Goal: Information Seeking & Learning: Learn about a topic

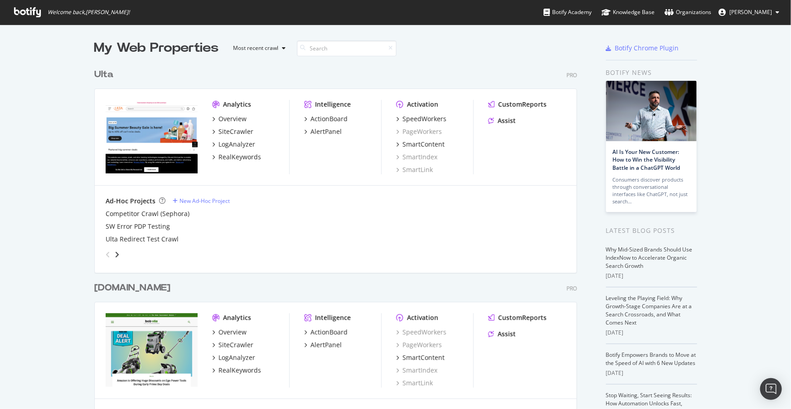
scroll to position [1857, 484]
click at [234, 140] on div "LogAnalyzer" at bounding box center [237, 144] width 37 height 9
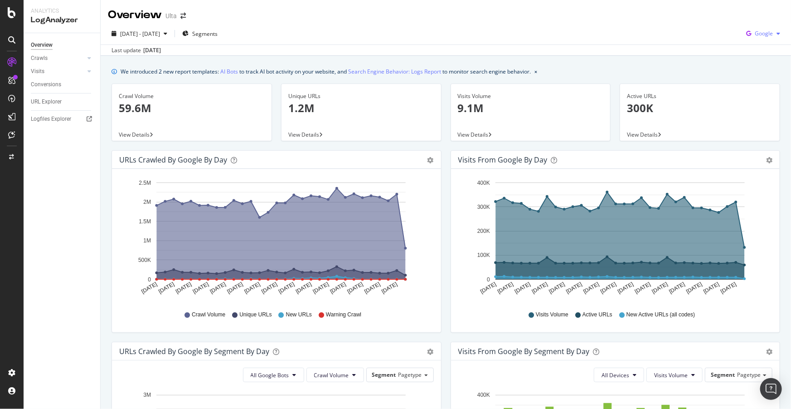
click at [773, 32] on div "button" at bounding box center [778, 33] width 11 height 5
click at [759, 84] on span "OpenAI" at bounding box center [765, 85] width 34 height 8
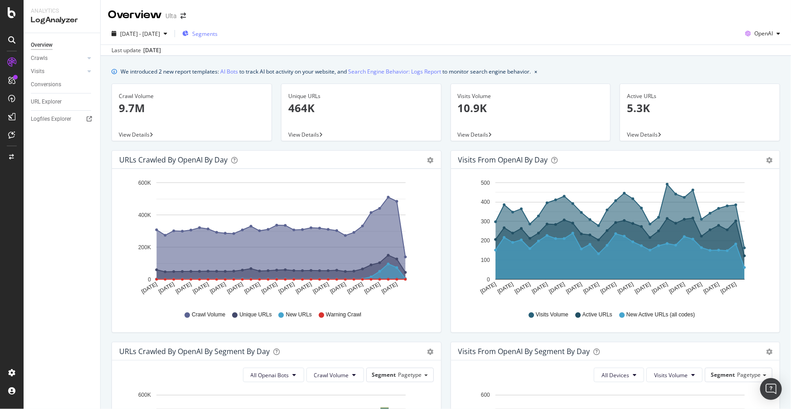
click at [218, 31] on span "Segments" at bounding box center [204, 34] width 25 height 8
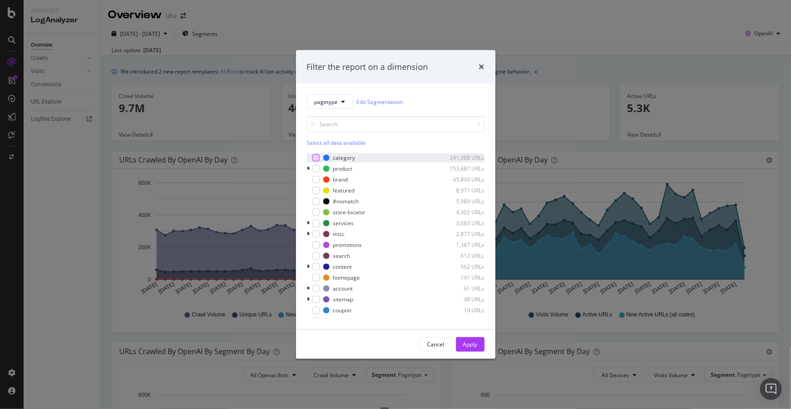
click at [314, 159] on div "modal" at bounding box center [315, 157] width 7 height 7
drag, startPoint x: 464, startPoint y: 344, endPoint x: 420, endPoint y: 342, distance: 44.0
click at [420, 342] on div "Cancel Apply" at bounding box center [452, 344] width 65 height 15
click at [433, 345] on div "Cancel" at bounding box center [436, 344] width 17 height 8
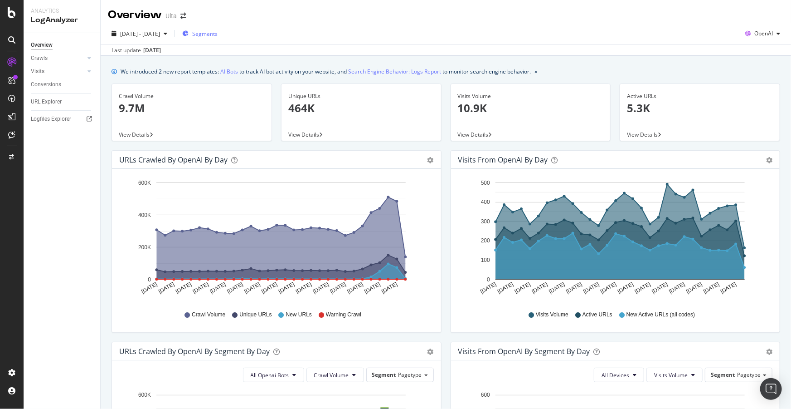
click at [218, 35] on span "Segments" at bounding box center [204, 34] width 25 height 8
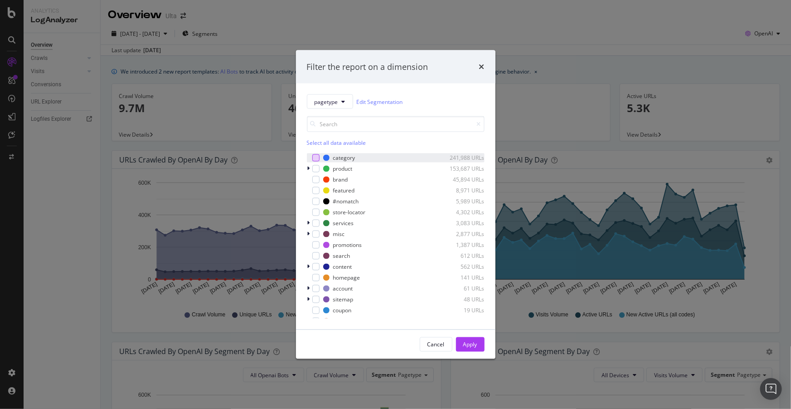
click at [313, 159] on div "modal" at bounding box center [315, 157] width 7 height 7
click at [473, 340] on div "Apply" at bounding box center [470, 344] width 14 height 8
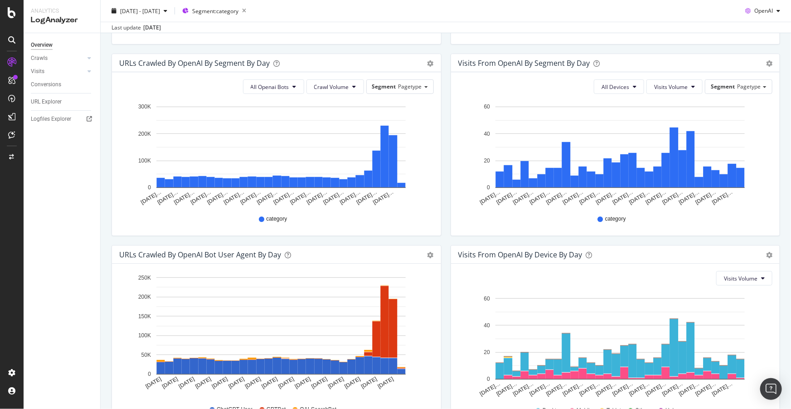
scroll to position [288, 0]
click at [321, 89] on span "Crawl Volume" at bounding box center [331, 87] width 35 height 8
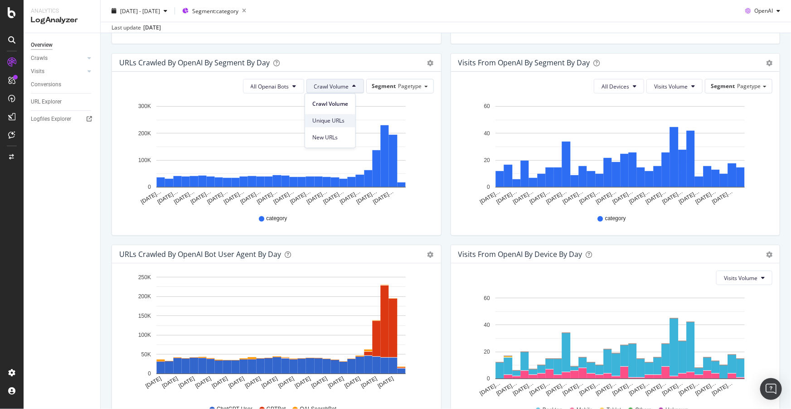
click at [339, 121] on span "Unique URLs" at bounding box center [330, 121] width 36 height 8
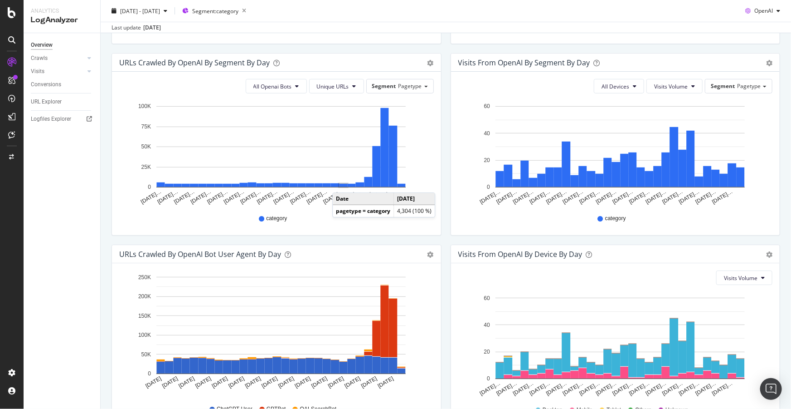
click at [110, 67] on div "URLs Crawled by OpenAI By Segment By Day Timeline (by Value) Table All Openai B…" at bounding box center [276, 148] width 339 height 191
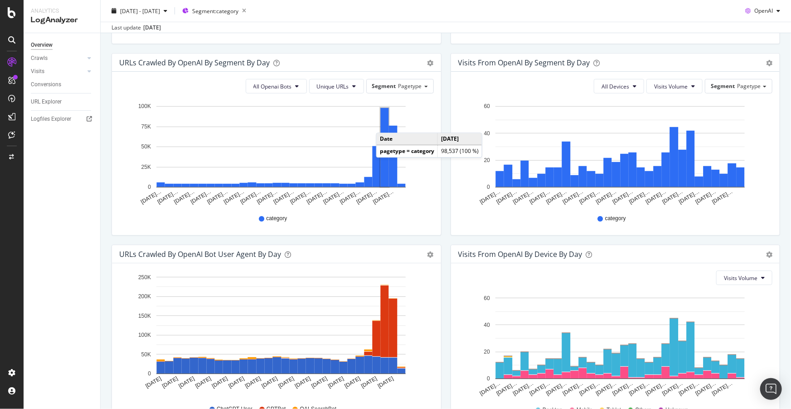
click at [385, 123] on rect "A chart." at bounding box center [385, 147] width 8 height 79
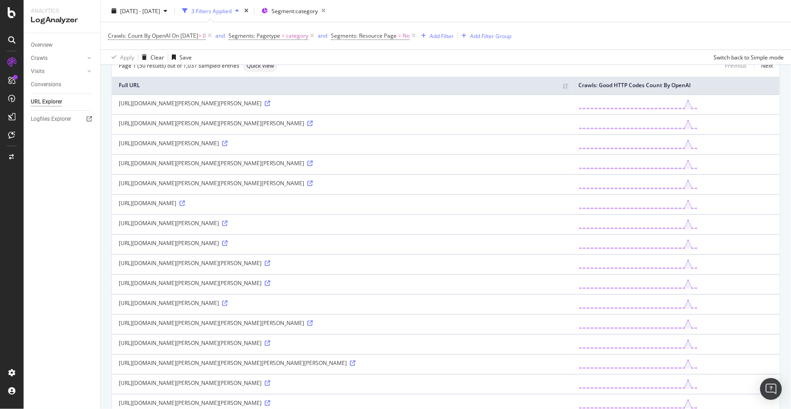
scroll to position [82, 0]
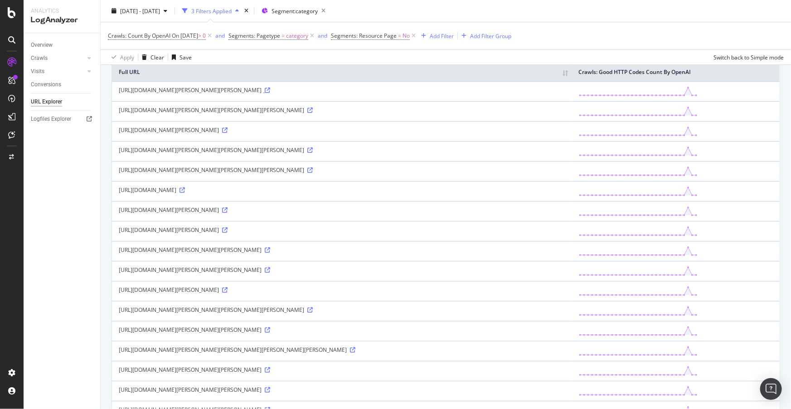
click at [265, 93] on icon at bounding box center [267, 90] width 5 height 5
click at [296, 90] on div "https://www.ulta.com/shop/all?brand=Aquaphor%2CBriogeo%5C%2CINKEY%5C%2CCrave%2C…" at bounding box center [342, 90] width 447 height 8
copy div "2CINKEY"
click at [447, 34] on div "Add Filter" at bounding box center [442, 36] width 24 height 8
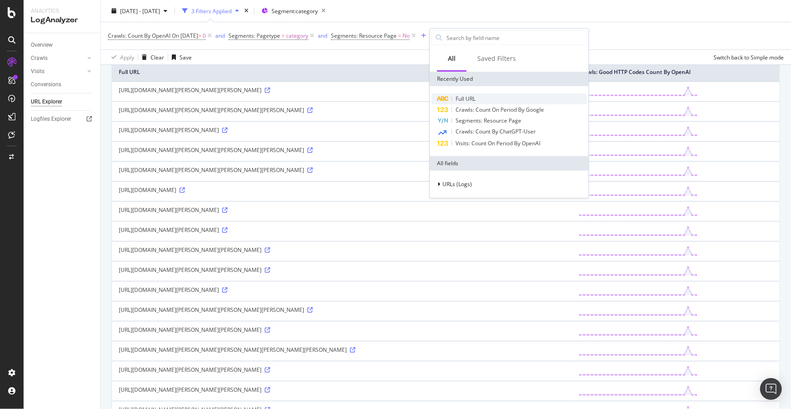
click at [467, 93] on div "Full URL" at bounding box center [509, 98] width 155 height 11
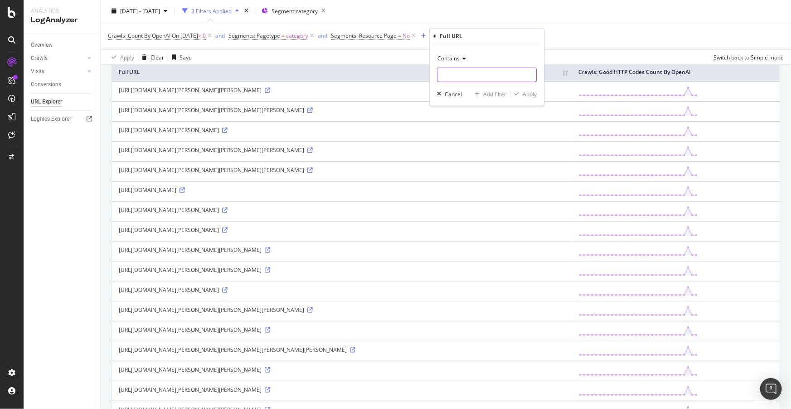
click at [460, 78] on input "text" at bounding box center [487, 75] width 99 height 15
paste input "2CINKEY"
click at [447, 73] on input "2CINKEY" at bounding box center [481, 75] width 86 height 15
click at [444, 73] on input "2CINKEY" at bounding box center [481, 75] width 86 height 15
type input "CINKEY"
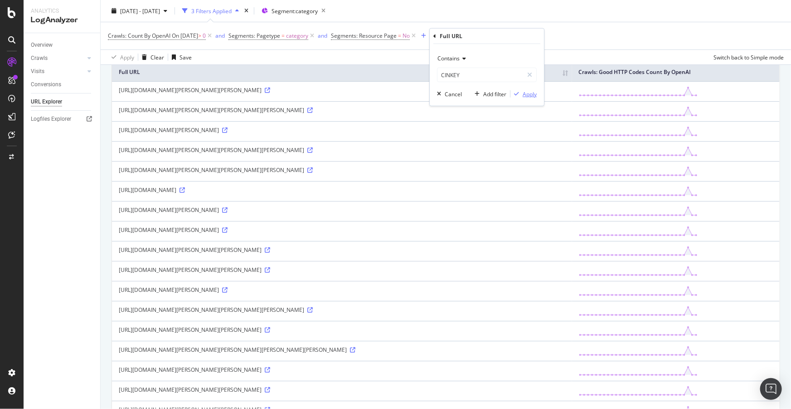
click at [529, 93] on div "Apply" at bounding box center [530, 94] width 14 height 8
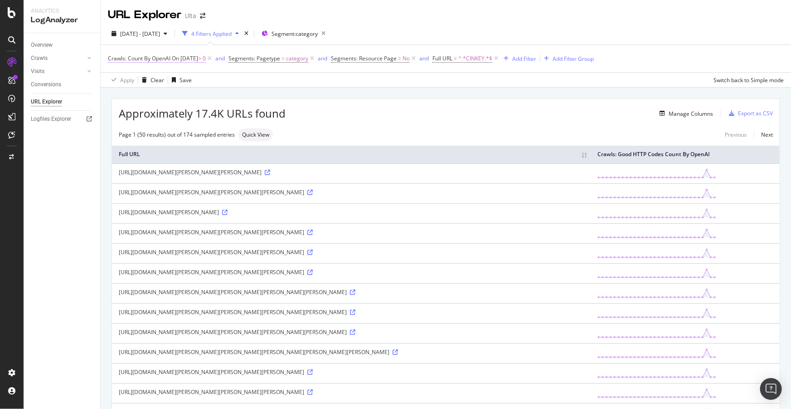
click at [183, 58] on span "On 2025-08-11" at bounding box center [185, 58] width 26 height 8
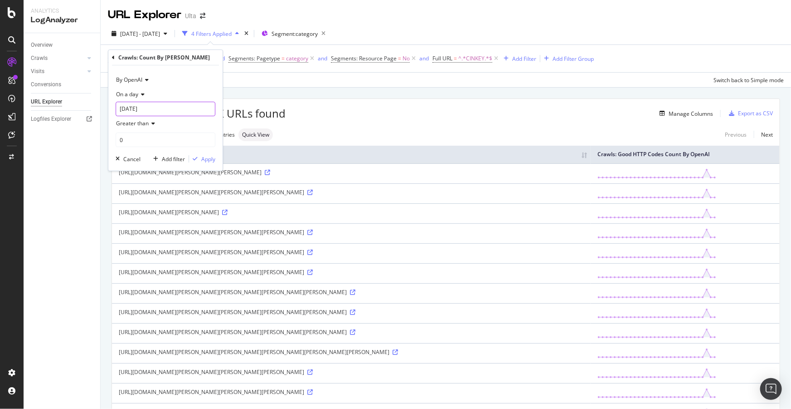
click at [147, 108] on input "2025-08-11" at bounding box center [166, 109] width 100 height 15
click at [175, 168] on div "6" at bounding box center [173, 169] width 15 height 12
type input "2025-08-06"
click at [208, 159] on div "Apply" at bounding box center [208, 159] width 14 height 8
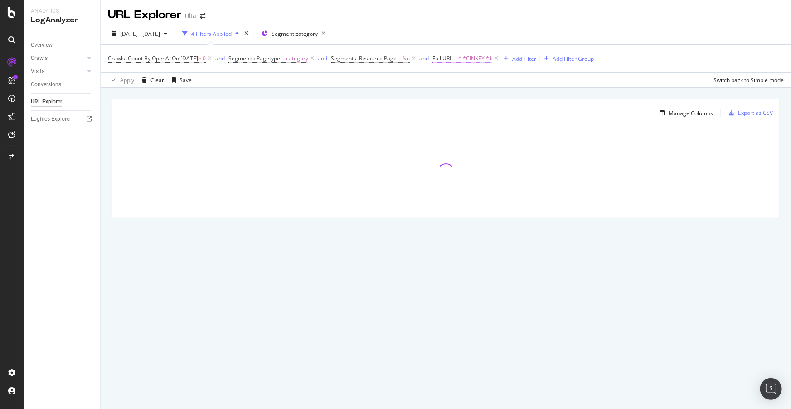
click at [453, 59] on span "Full URL" at bounding box center [443, 58] width 20 height 8
click at [467, 82] on span "Contains" at bounding box center [464, 80] width 22 height 8
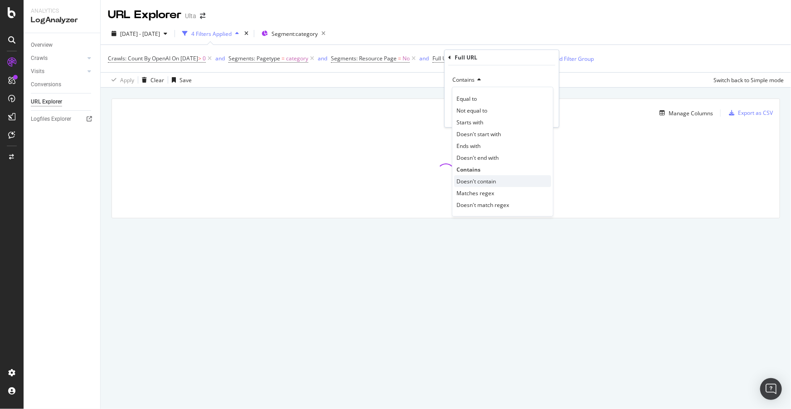
click at [487, 183] on span "Doesn't contain" at bounding box center [476, 181] width 39 height 8
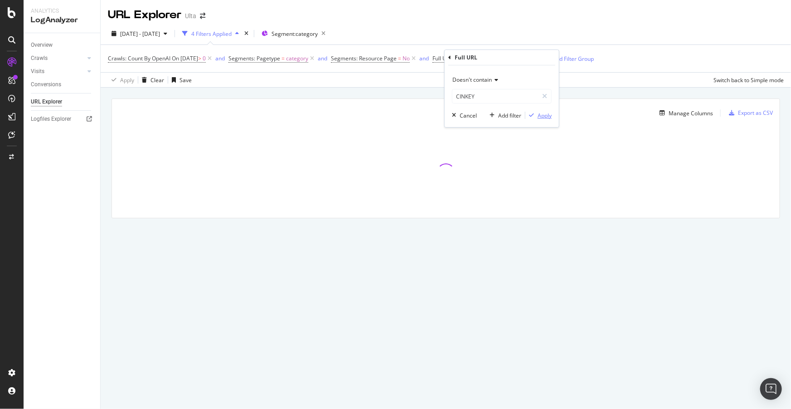
click at [545, 117] on div "Apply" at bounding box center [545, 116] width 14 height 8
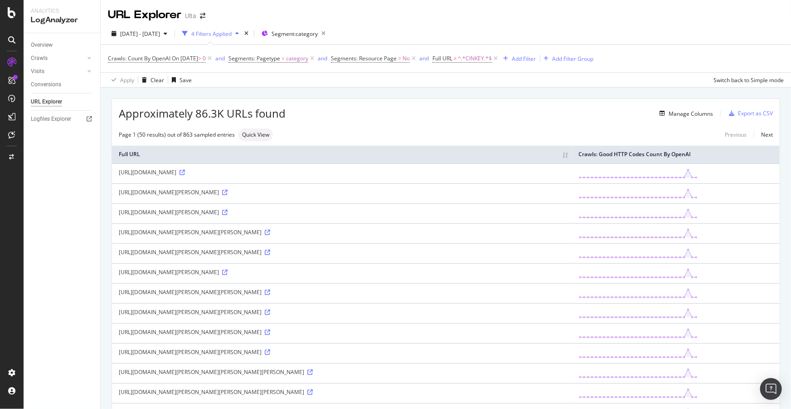
click at [485, 173] on div "https://www.ulta.com/shop/all?brand=Aquaphor%2CBriogeo%5C%2CUni%5C%2CSnif%2CTHE…" at bounding box center [342, 172] width 447 height 8
copy div "2CLIQUID"
click at [495, 172] on div "https://www.ulta.com/shop/all?brand=Aquaphor%2CBriogeo%5C%2CUni%5C%2CSnif%2CTHE…" at bounding box center [342, 172] width 447 height 8
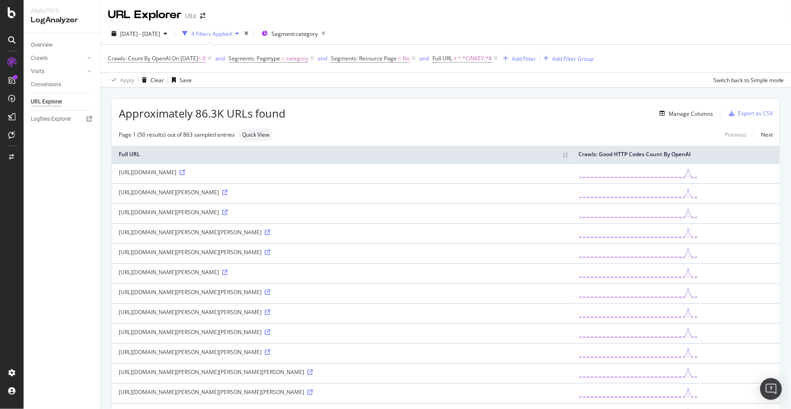
drag, startPoint x: 492, startPoint y: 172, endPoint x: 475, endPoint y: 172, distance: 16.3
click at [475, 172] on div "https://www.ulta.com/shop/all?brand=Aquaphor%2CBriogeo%5C%2CUni%5C%2CSnif%2CTHE…" at bounding box center [342, 172] width 447 height 8
copy div "LIQUID"
drag, startPoint x: 157, startPoint y: 253, endPoint x: 200, endPoint y: 255, distance: 42.2
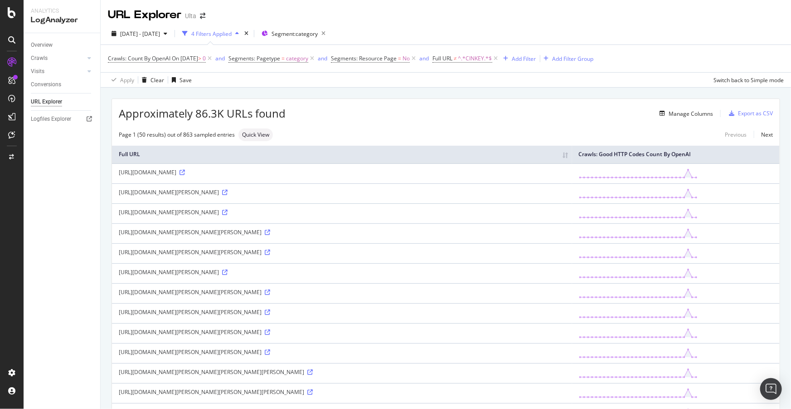
click at [200, 236] on div "https://www.ulta.com/shop/all?brand=Aquaphor%2CBriogeo%5C%2CUni%5C%2CSnif%2CTHE…" at bounding box center [342, 232] width 447 height 8
copy div "SHAMPOOHOTEL"
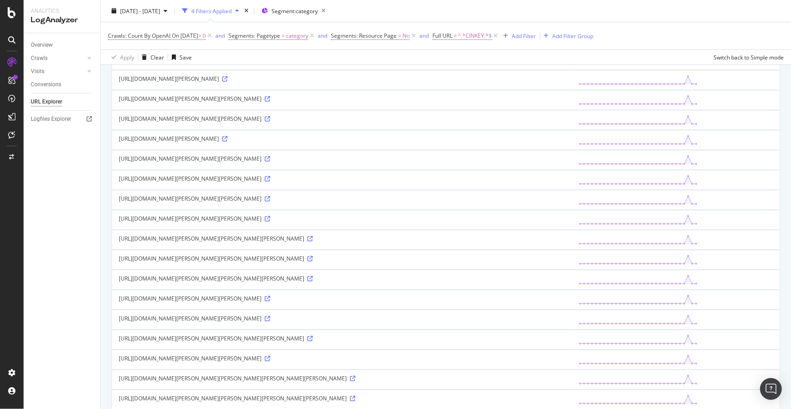
scroll to position [165, 0]
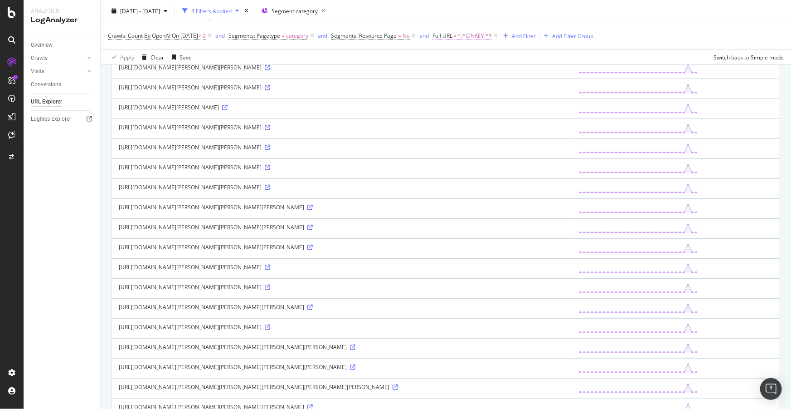
click at [479, 36] on span "^.*CINKEY.*$" at bounding box center [475, 35] width 34 height 13
click at [482, 58] on span "Doesn't contain" at bounding box center [472, 57] width 39 height 8
click at [448, 56] on div "Doesn't contain CINKEY Cancel Add filter Apply" at bounding box center [502, 73] width 114 height 62
click at [472, 71] on input "CINKEY" at bounding box center [496, 73] width 86 height 15
type input "shop/all"
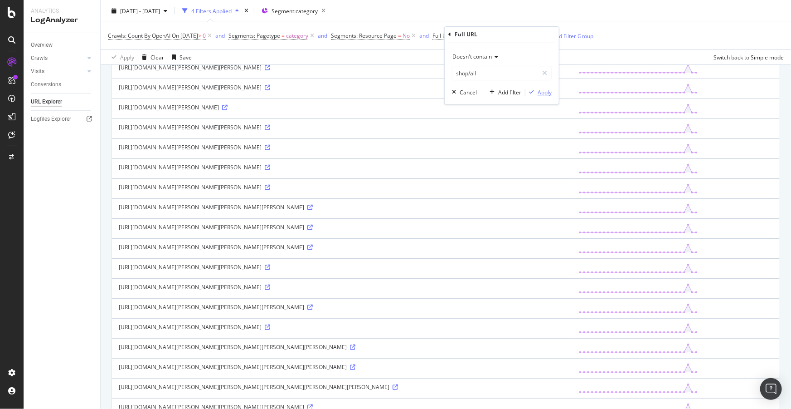
click at [547, 94] on div "Apply" at bounding box center [545, 92] width 14 height 8
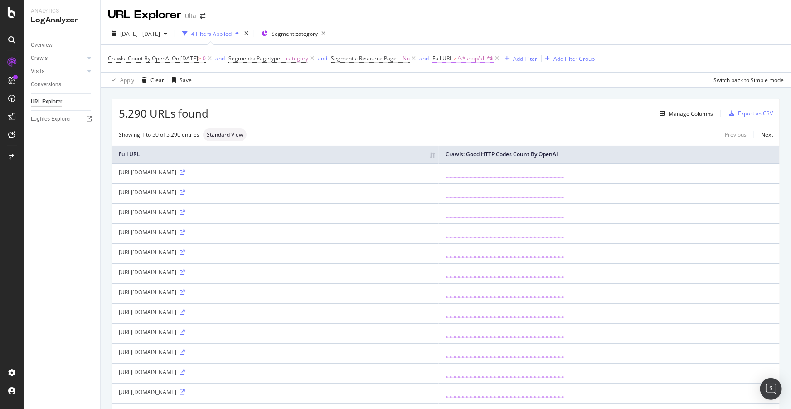
click at [477, 60] on span "^.*shop/all.*$" at bounding box center [475, 58] width 35 height 13
click at [478, 81] on span "Doesn't contain" at bounding box center [472, 80] width 39 height 8
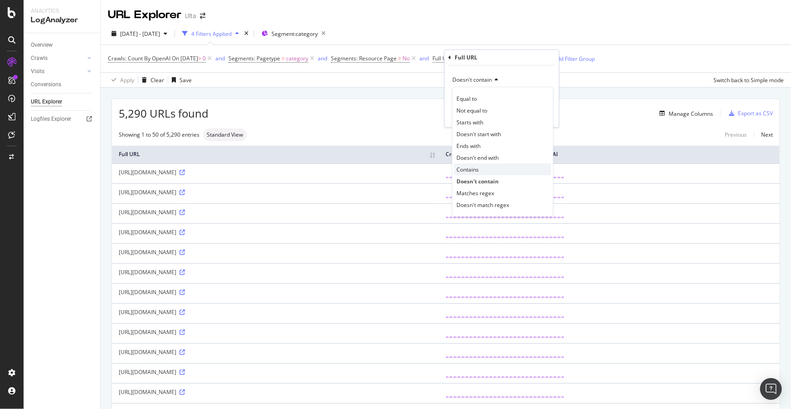
click at [477, 166] on span "Contains" at bounding box center [468, 170] width 22 height 8
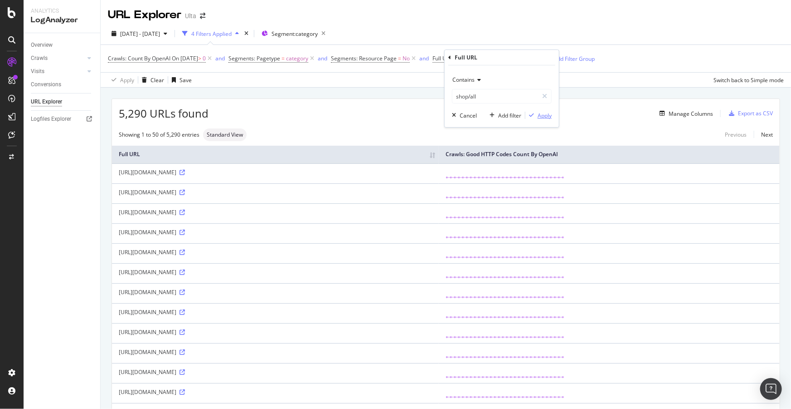
click at [547, 119] on div "Apply" at bounding box center [539, 115] width 26 height 8
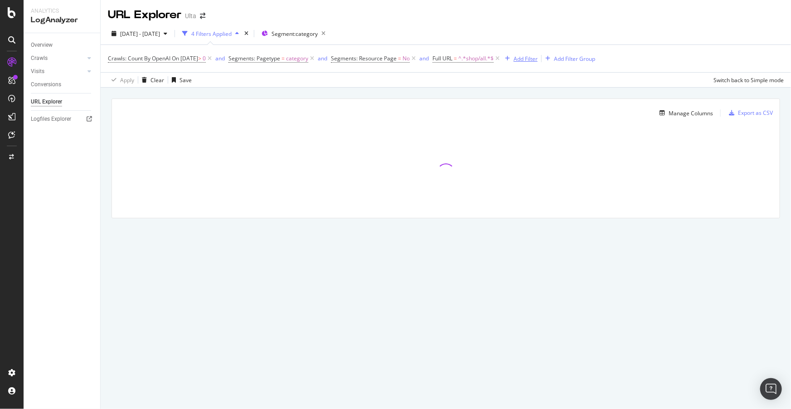
click at [538, 58] on div "Add Filter" at bounding box center [526, 59] width 24 height 8
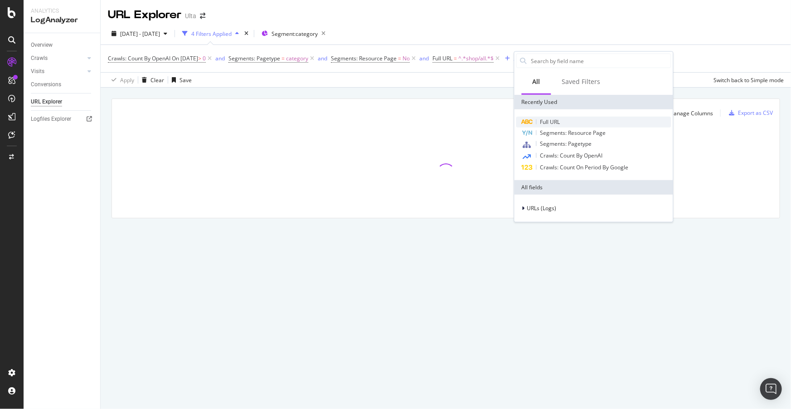
click at [555, 123] on span "Full URL" at bounding box center [551, 122] width 20 height 8
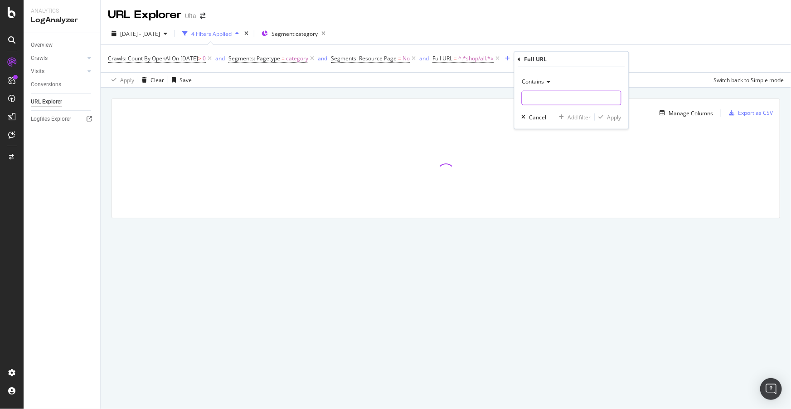
click at [527, 97] on input "text" at bounding box center [571, 98] width 99 height 15
click at [535, 78] on span "Contains" at bounding box center [533, 82] width 22 height 8
click at [548, 183] on span "Doesn't contain" at bounding box center [545, 183] width 39 height 8
click at [544, 97] on input "text" at bounding box center [571, 98] width 99 height 15
type input "?"
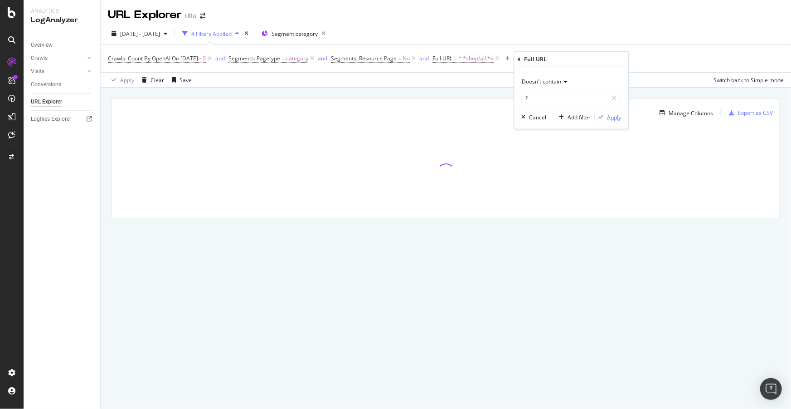
click at [610, 119] on div "Apply" at bounding box center [615, 117] width 14 height 8
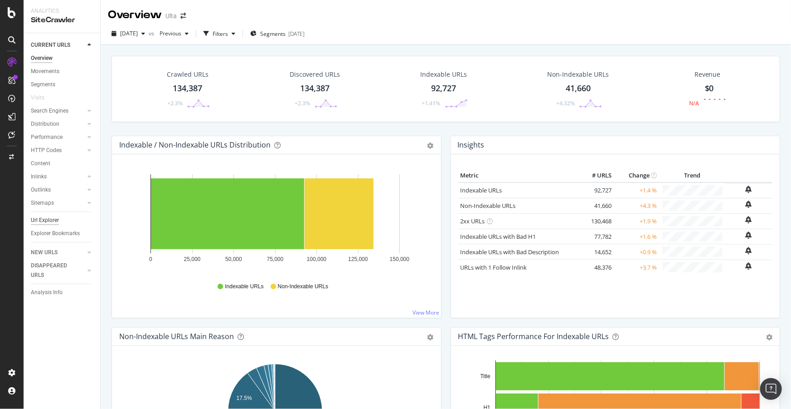
click at [46, 221] on div "Url Explorer" at bounding box center [45, 220] width 28 height 10
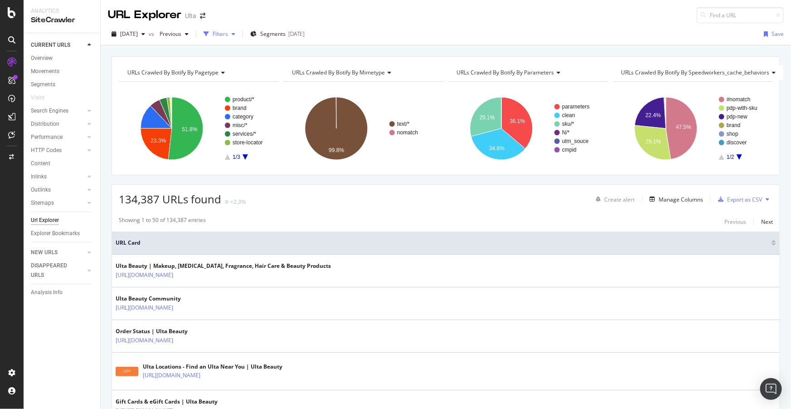
click at [239, 28] on div "Filters" at bounding box center [219, 34] width 39 height 14
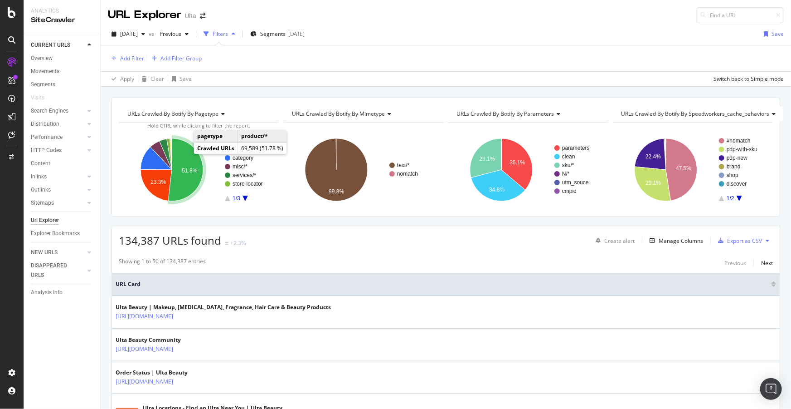
click at [190, 153] on icon "A chart." at bounding box center [185, 169] width 35 height 63
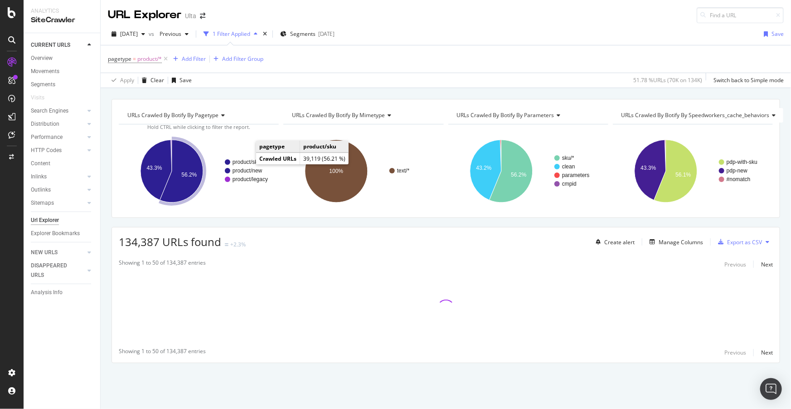
click at [245, 161] on text "product/sku" at bounding box center [247, 162] width 28 height 6
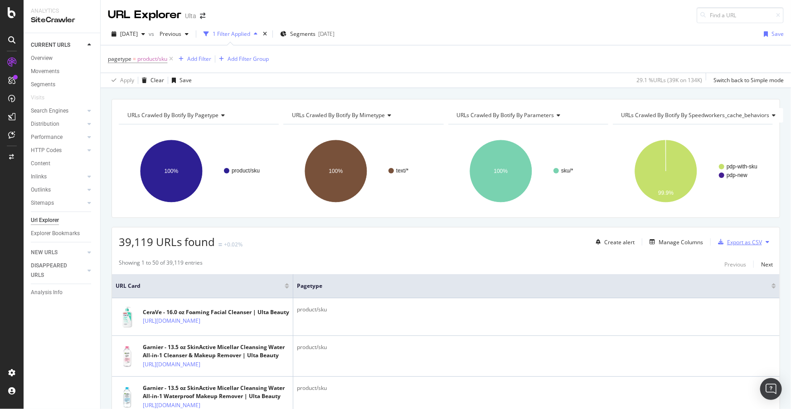
click at [741, 243] on div "Export as CSV" at bounding box center [744, 242] width 35 height 8
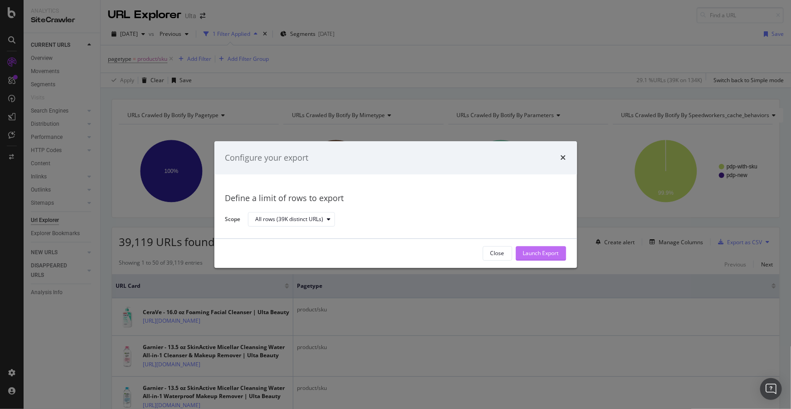
click at [554, 253] on div "Launch Export" at bounding box center [541, 253] width 36 height 8
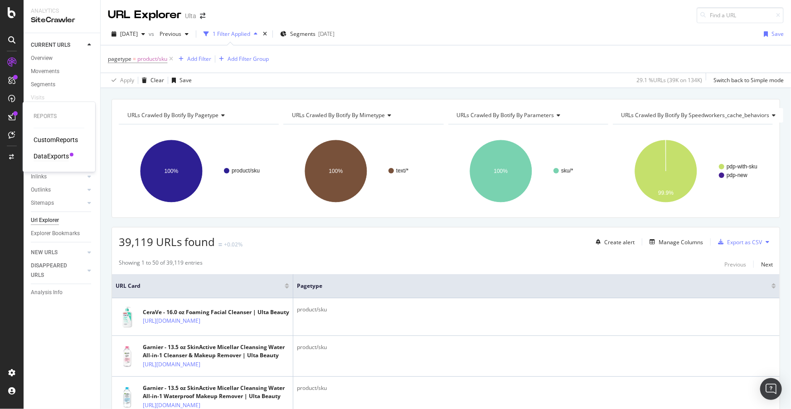
click at [49, 153] on div "DataExports" at bounding box center [51, 156] width 35 height 9
click at [194, 56] on div "Add Filter" at bounding box center [199, 59] width 24 height 8
click at [166, 61] on span "product/sku" at bounding box center [152, 59] width 30 height 13
click at [159, 42] on div "2025 Aug. 13th vs Previous 1 Filter Applied Segments 2025-03-18 Save" at bounding box center [446, 36] width 691 height 18
click at [174, 59] on icon at bounding box center [171, 58] width 8 height 9
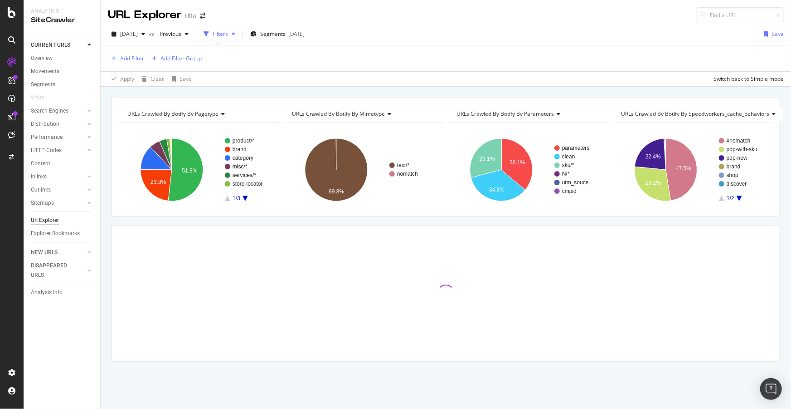
click at [138, 57] on div "Add Filter" at bounding box center [132, 58] width 24 height 8
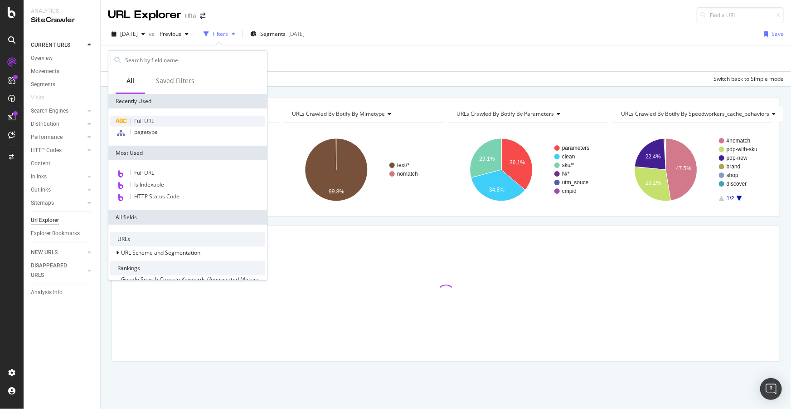
click at [145, 119] on span "Full URL" at bounding box center [144, 121] width 20 height 8
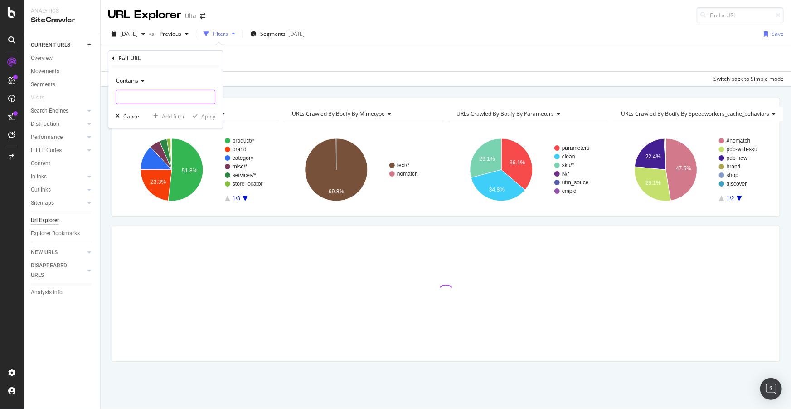
click at [150, 101] on input "text" at bounding box center [165, 97] width 99 height 15
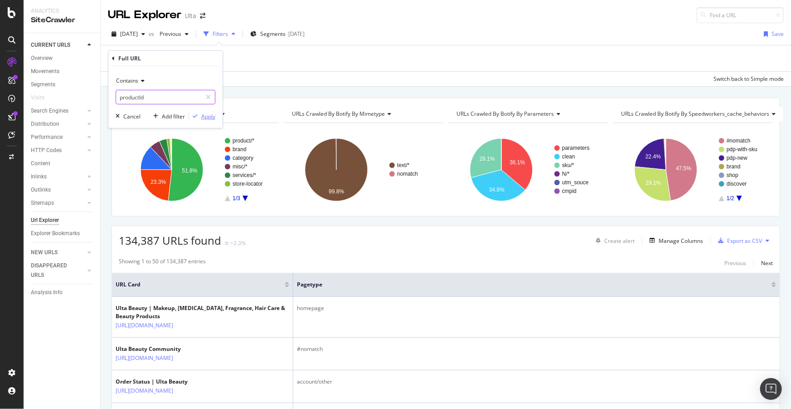
type input "productId"
click at [204, 117] on div "Apply" at bounding box center [208, 116] width 14 height 8
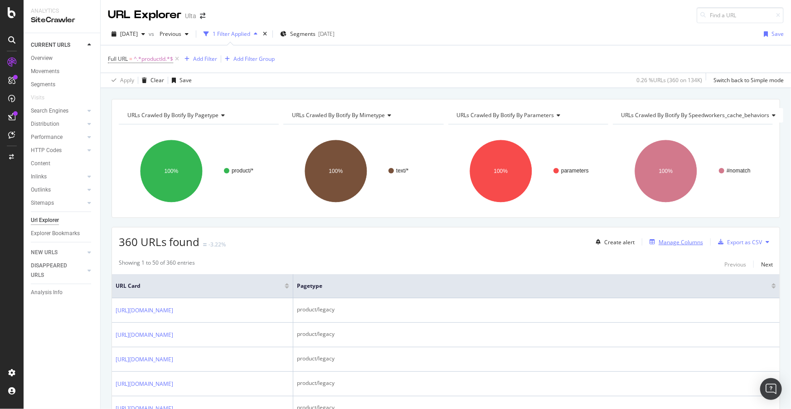
click at [672, 241] on div "Manage Columns" at bounding box center [681, 242] width 44 height 8
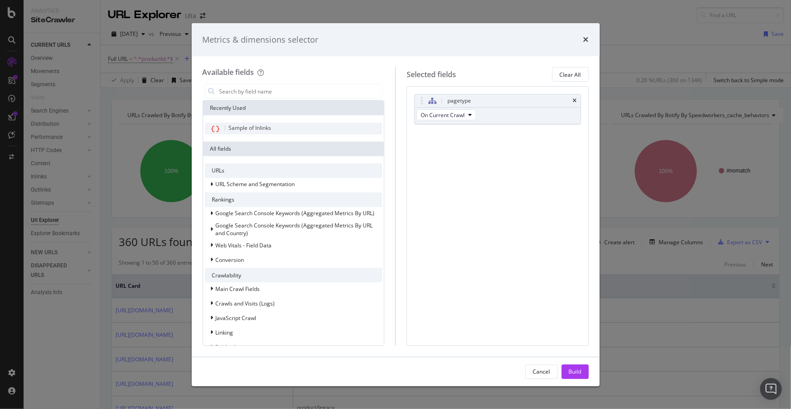
drag, startPoint x: 672, startPoint y: 241, endPoint x: 260, endPoint y: 125, distance: 427.3
click at [260, 125] on span "Sample of Inlinks" at bounding box center [250, 128] width 43 height 8
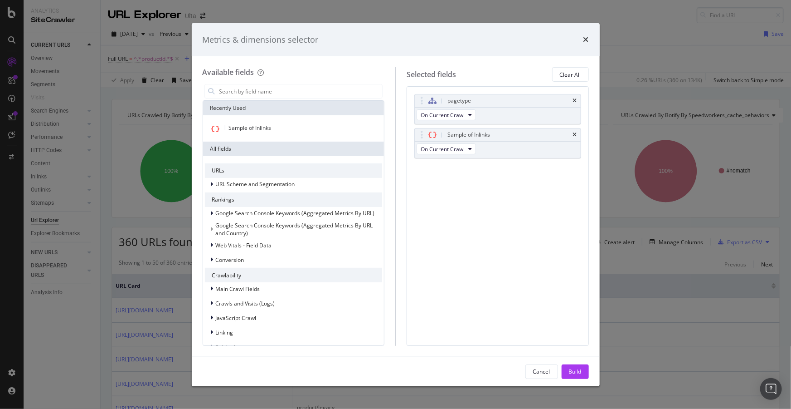
drag, startPoint x: 577, startPoint y: 374, endPoint x: 561, endPoint y: 367, distance: 17.3
click at [577, 373] on div "Build" at bounding box center [575, 371] width 13 height 8
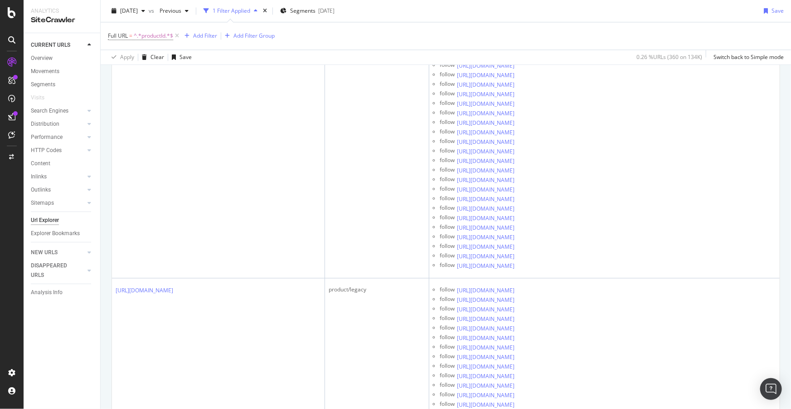
scroll to position [1030, 0]
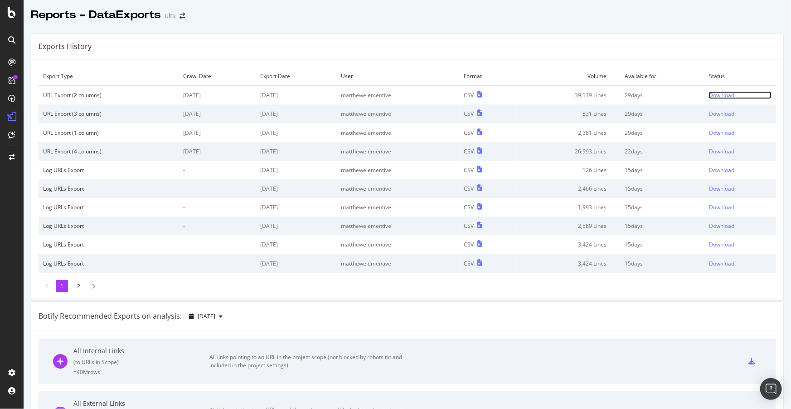
click at [712, 95] on div "Download" at bounding box center [721, 95] width 25 height 8
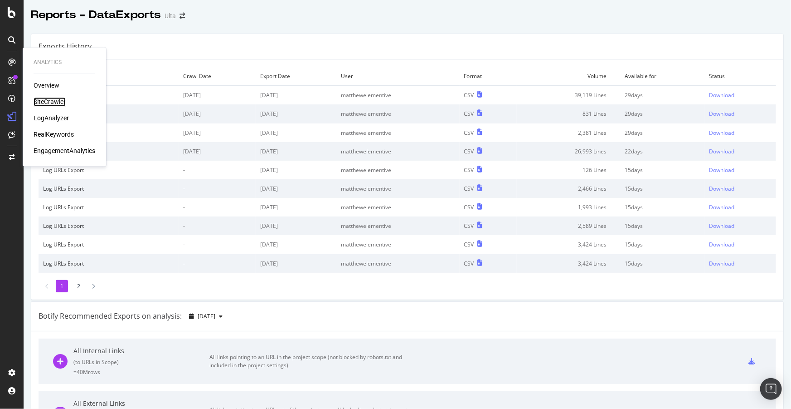
click at [53, 99] on div "SiteCrawler" at bounding box center [50, 101] width 32 height 9
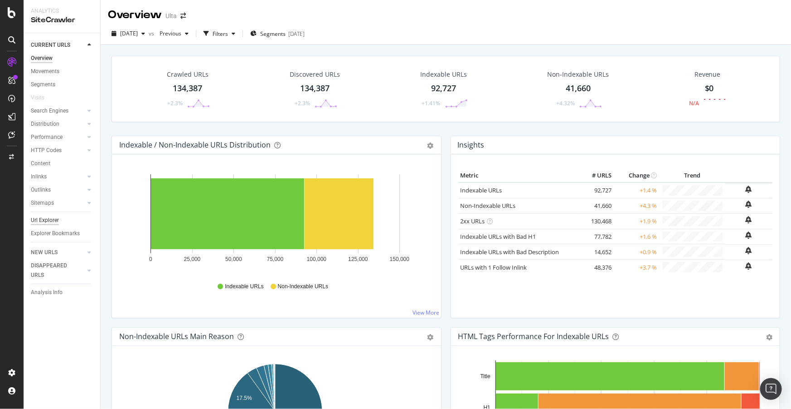
click at [36, 215] on div "Url Explorer" at bounding box center [45, 220] width 28 height 10
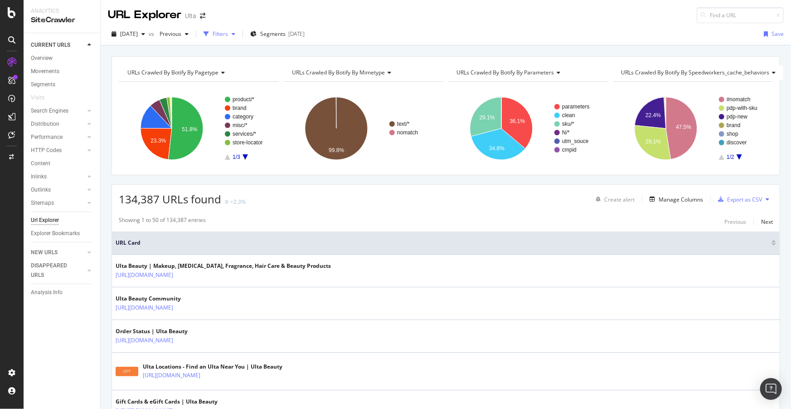
click at [228, 33] on div "Filters" at bounding box center [220, 34] width 15 height 8
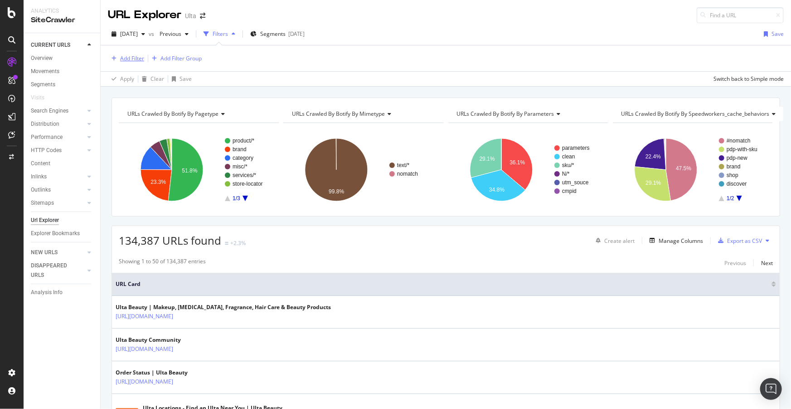
click at [125, 59] on div "Add Filter" at bounding box center [132, 58] width 24 height 8
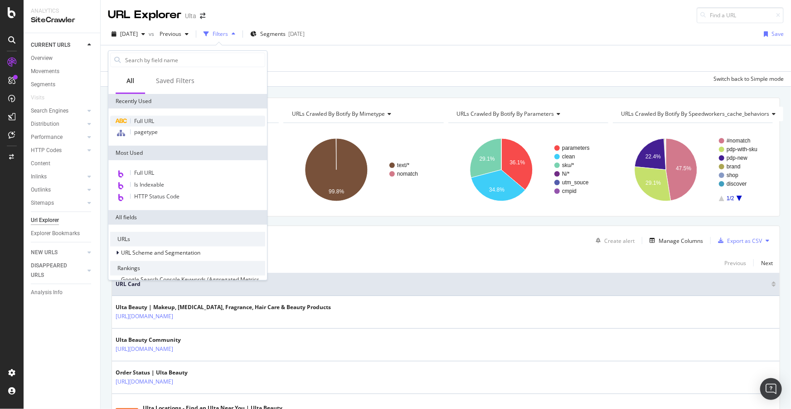
click at [147, 118] on span "Full URL" at bounding box center [144, 121] width 20 height 8
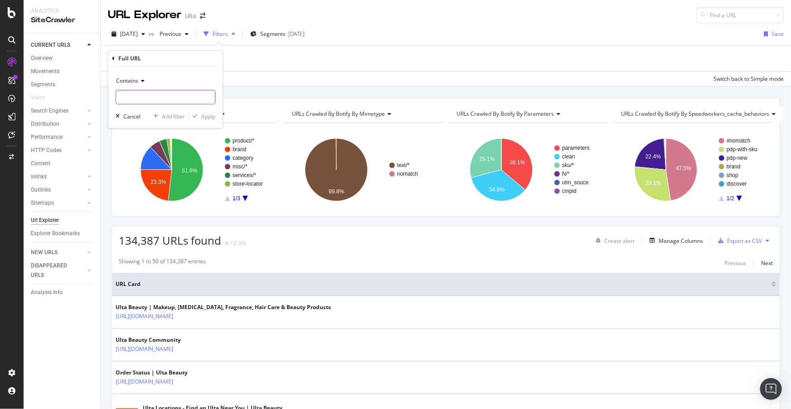
click at [168, 95] on input "text" at bounding box center [165, 97] width 99 height 15
type input "shop/all"
click at [204, 117] on div "Apply" at bounding box center [208, 116] width 14 height 8
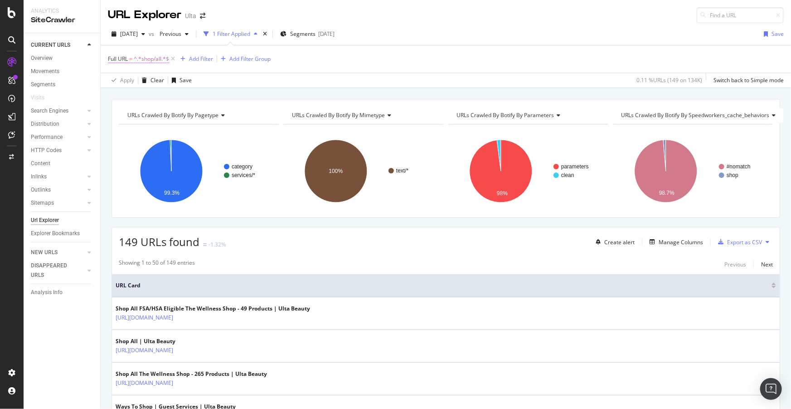
click at [148, 58] on span "^.*shop/all.*$" at bounding box center [151, 59] width 35 height 13
click at [119, 96] on input "shop/all" at bounding box center [159, 96] width 86 height 15
click at [120, 95] on input "shop/all" at bounding box center [159, 96] width 86 height 15
type input "/shop/all"
click at [131, 82] on span "Contains" at bounding box center [127, 80] width 22 height 8
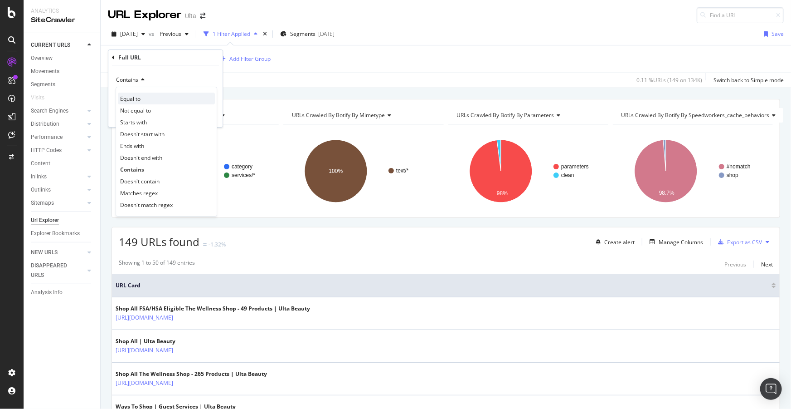
click at [131, 95] on span "Equal to" at bounding box center [130, 99] width 20 height 8
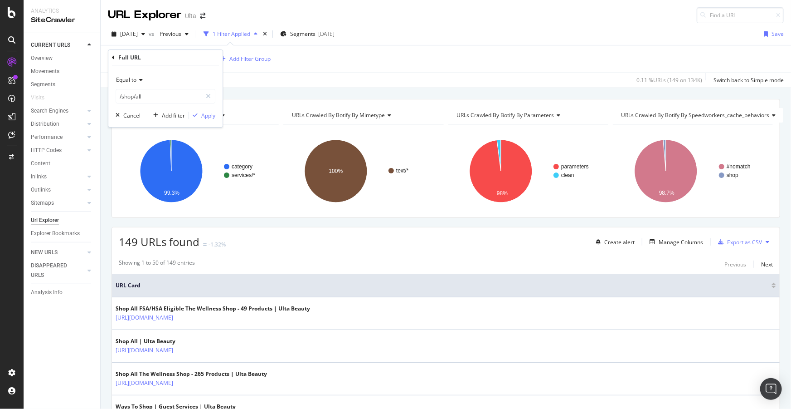
click at [125, 78] on span "Equal to" at bounding box center [126, 80] width 20 height 8
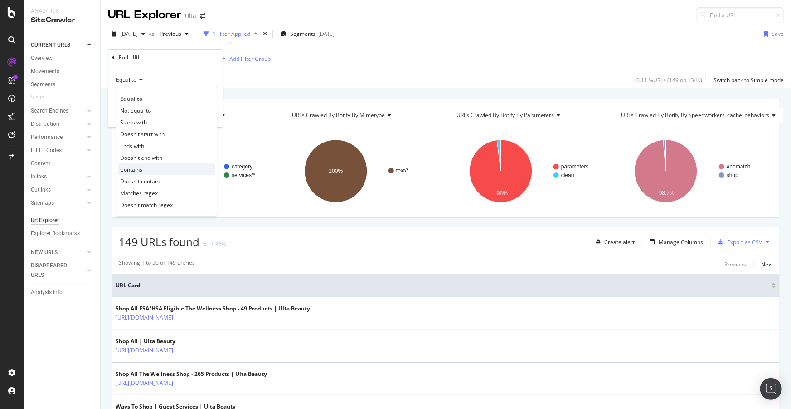
click at [136, 166] on span "Contains" at bounding box center [131, 170] width 22 height 8
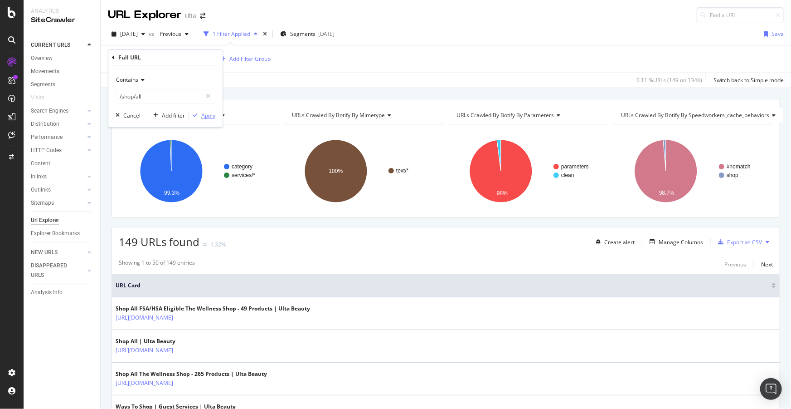
click at [209, 115] on div "Apply" at bounding box center [208, 116] width 14 height 8
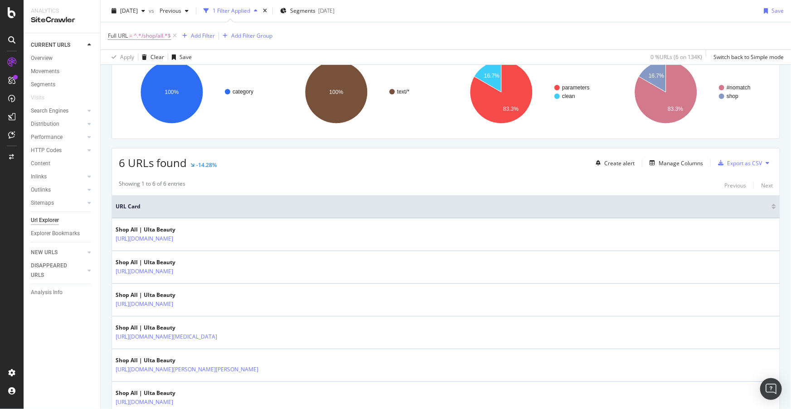
scroll to position [82, 0]
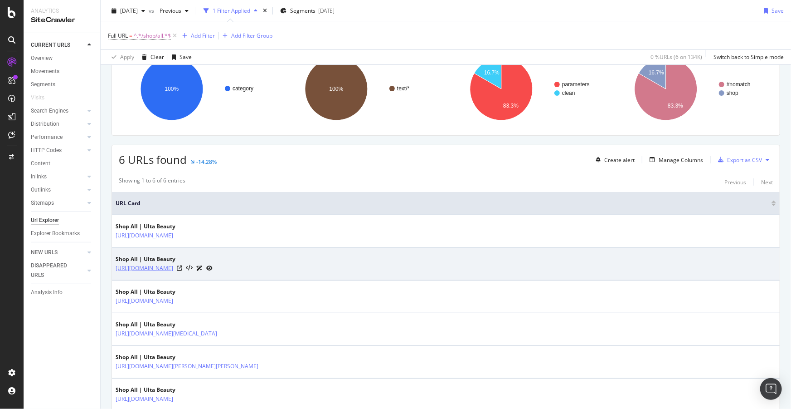
click at [173, 265] on link "https://www.ulta.com/shop/all" at bounding box center [145, 267] width 58 height 9
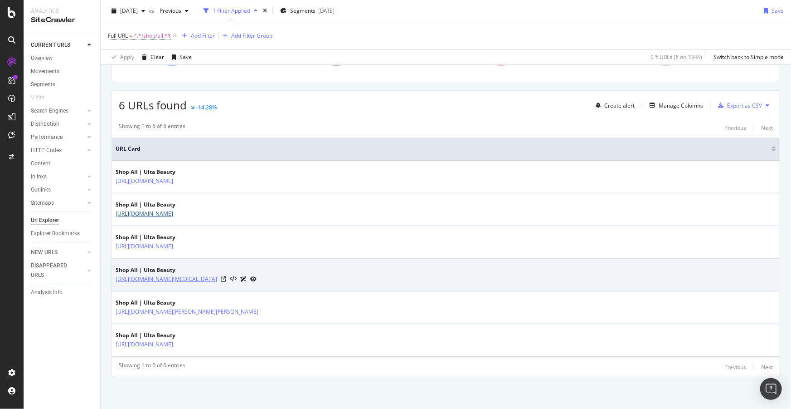
scroll to position [153, 0]
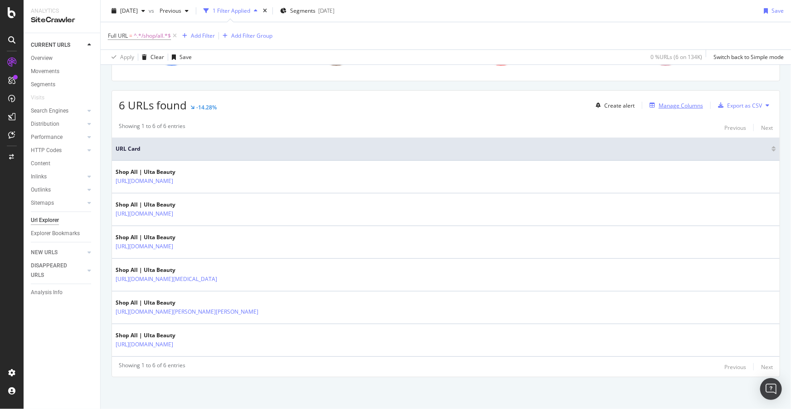
click at [667, 102] on div "Manage Columns" at bounding box center [681, 106] width 44 height 8
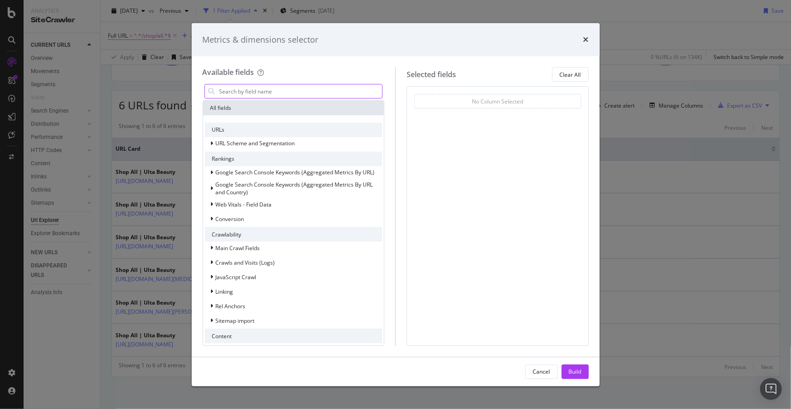
click at [219, 91] on input "modal" at bounding box center [301, 91] width 164 height 14
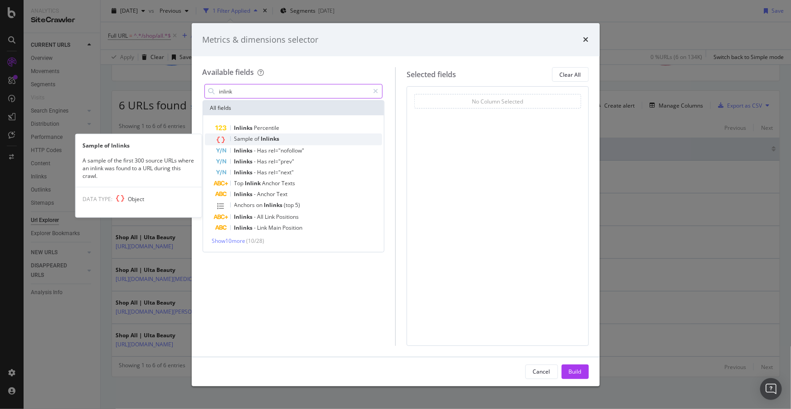
type input "inlink"
click at [263, 141] on span "Inlinks" at bounding box center [270, 139] width 19 height 8
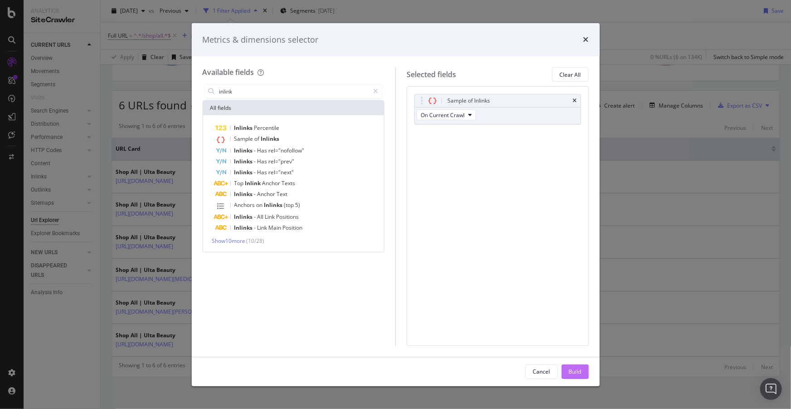
click at [569, 368] on div "Build" at bounding box center [575, 371] width 13 height 8
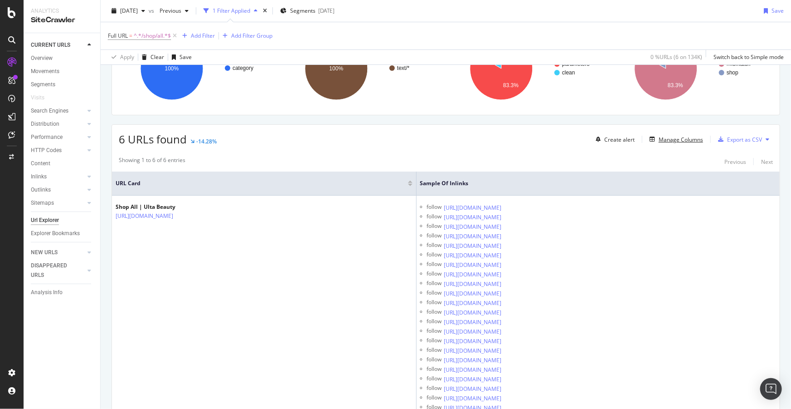
scroll to position [123, 0]
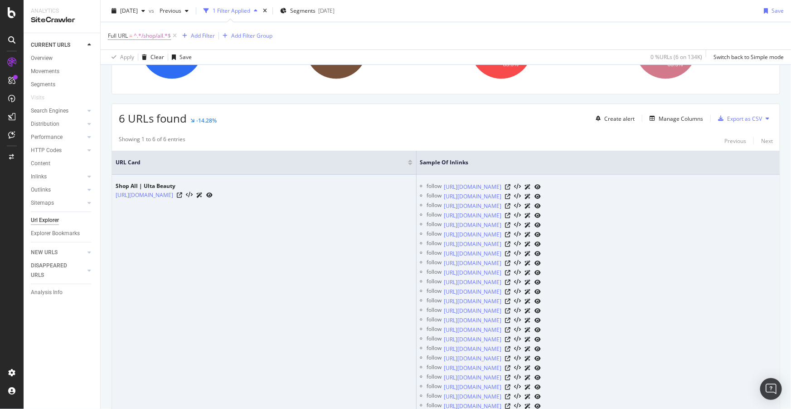
drag, startPoint x: 277, startPoint y: 195, endPoint x: 115, endPoint y: 192, distance: 161.9
copy link "https://www.ulta.com/shop/all?minAmount=0&maxAmount=20"
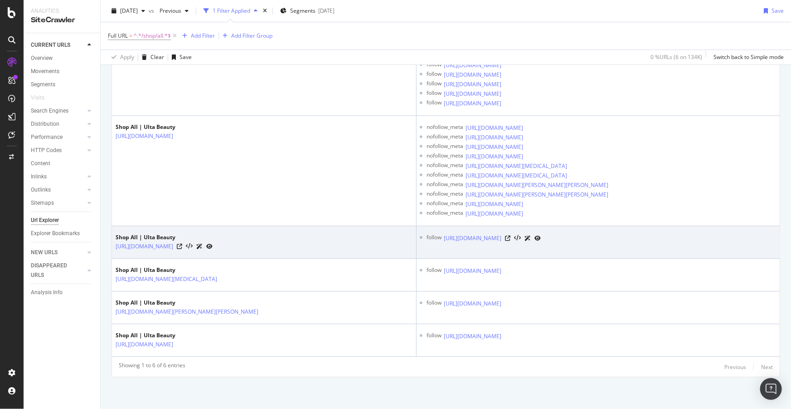
scroll to position [3212, 0]
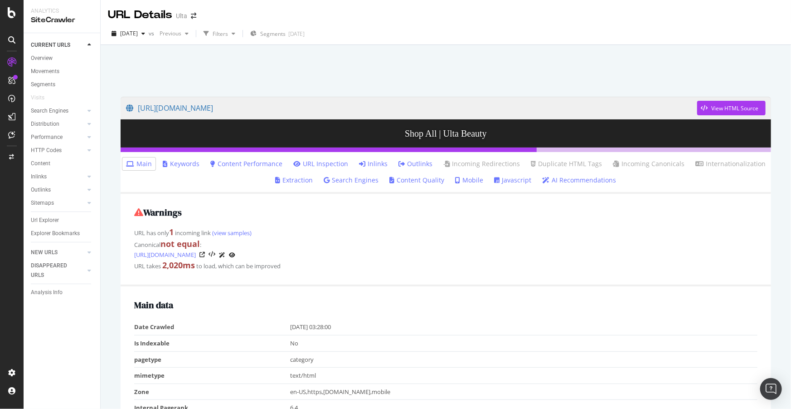
click at [374, 160] on link "Inlinks" at bounding box center [373, 163] width 29 height 9
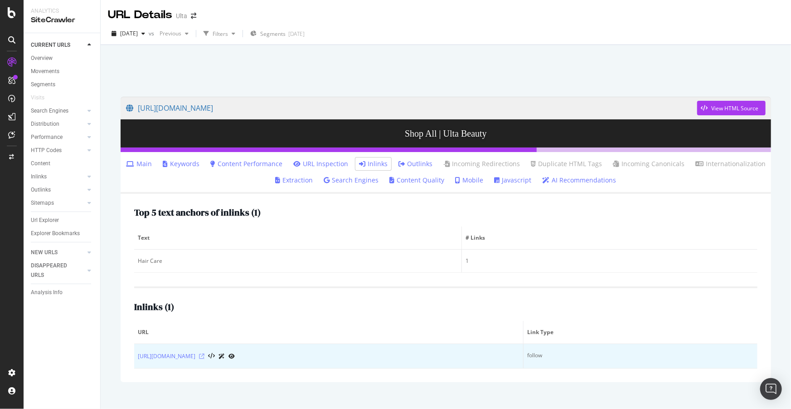
click at [205, 353] on icon at bounding box center [201, 355] width 5 height 5
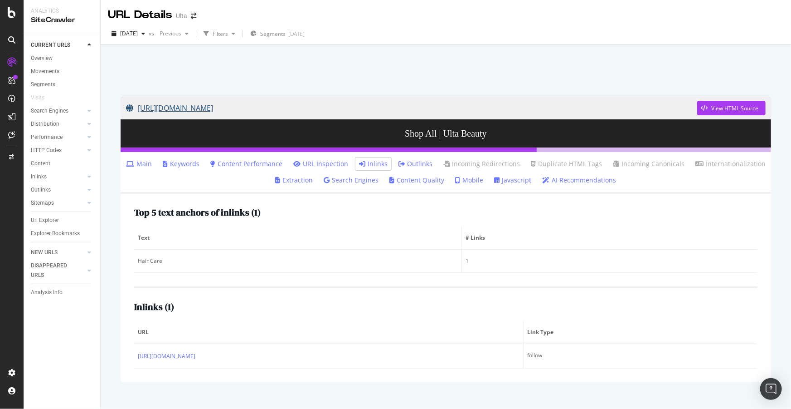
drag, startPoint x: 135, startPoint y: 91, endPoint x: 287, endPoint y: 107, distance: 153.3
click at [287, 107] on div "[URL][DOMAIN_NAME] View HTML Source Shop All | Ulta Beauty Main Keywords Conten…" at bounding box center [446, 239] width 669 height 303
copy link "[URL][DOMAIN_NAME]"
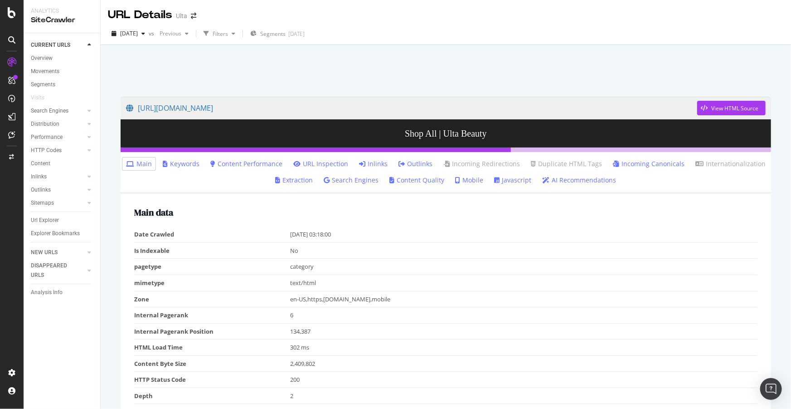
click at [378, 162] on link "Inlinks" at bounding box center [373, 163] width 29 height 9
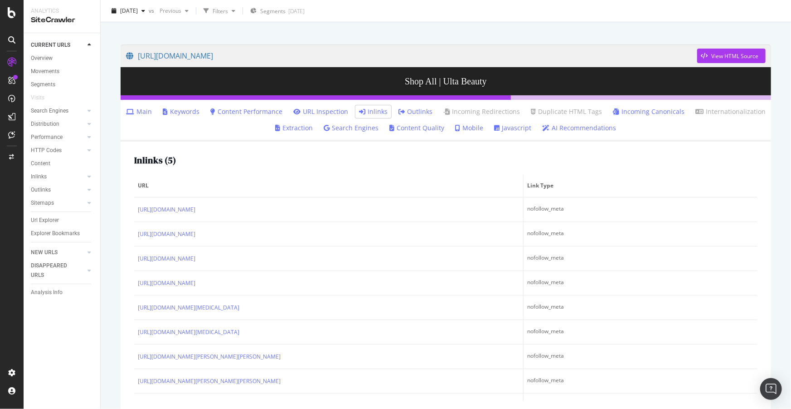
scroll to position [67, 0]
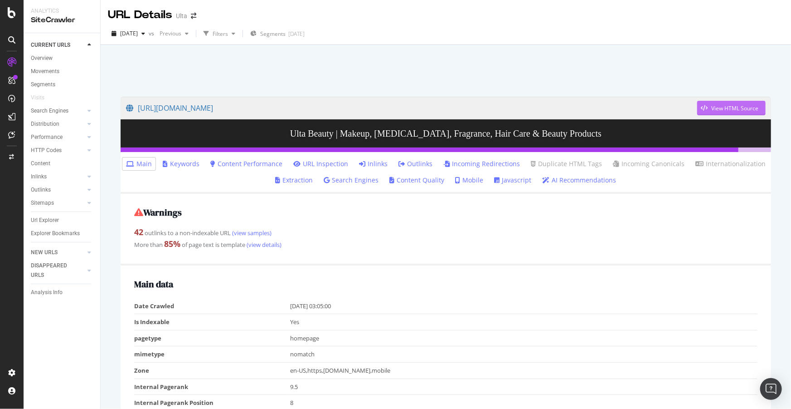
click at [707, 112] on div "View HTML Source" at bounding box center [727, 108] width 61 height 14
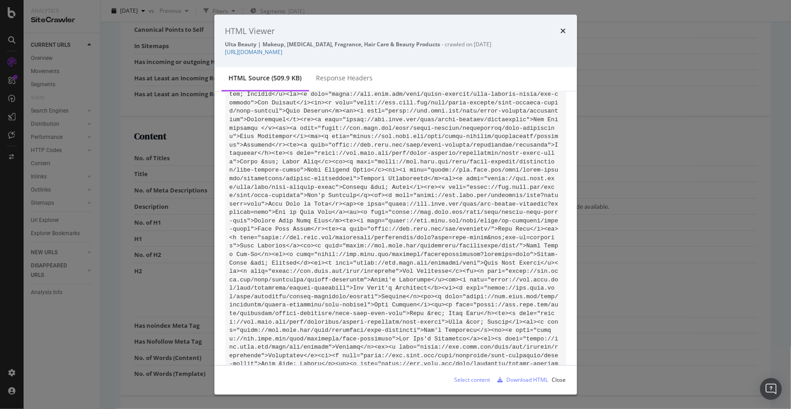
scroll to position [24051, 0]
